Goal: Register for event/course

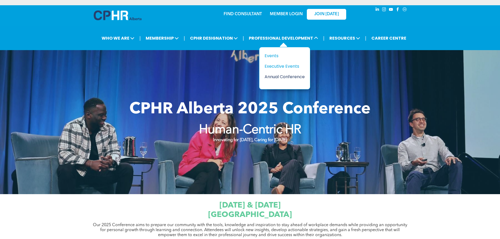
click at [295, 74] on div "Annual Conference" at bounding box center [283, 77] width 36 height 7
